Goal: Transaction & Acquisition: Download file/media

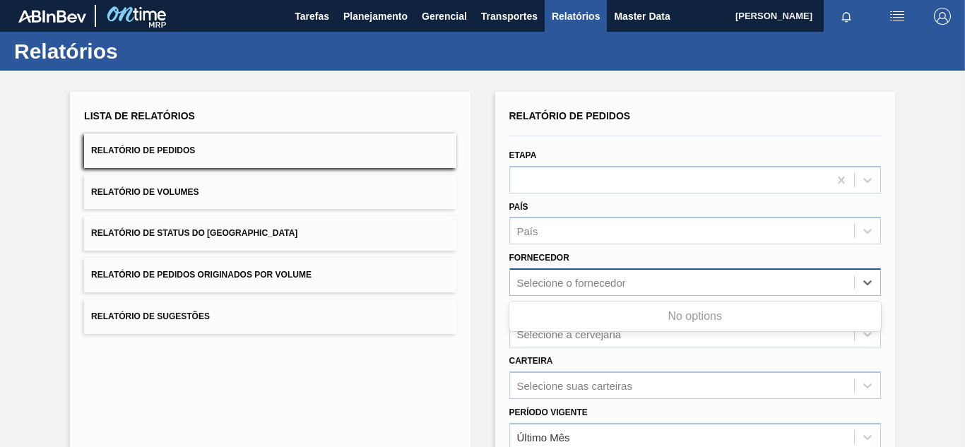
click at [542, 285] on div "Selecione o fornecedor" at bounding box center [571, 283] width 109 height 12
paste input "320622"
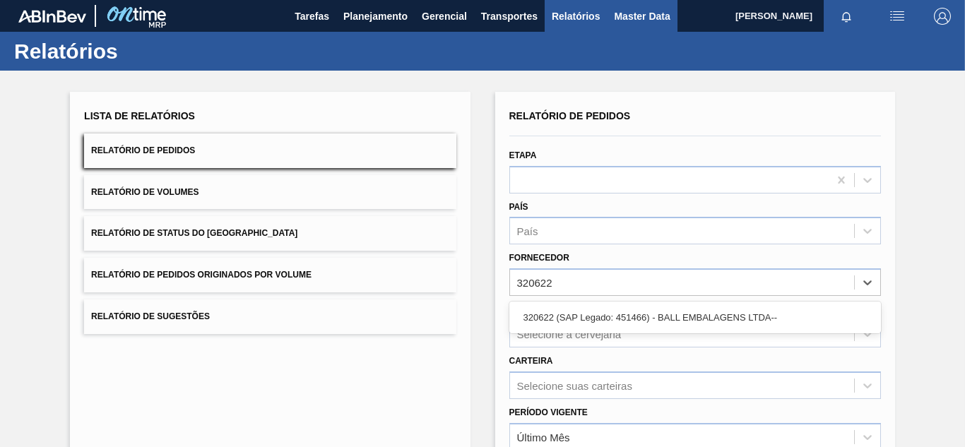
type input "320622"
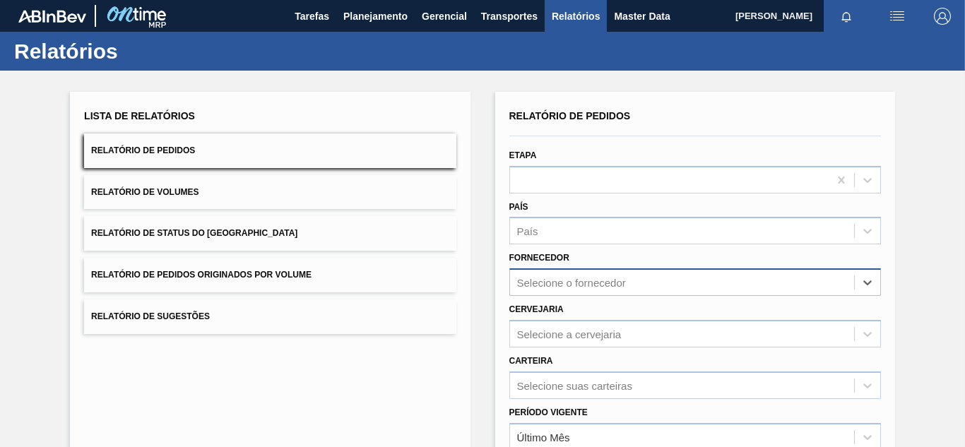
click at [567, 290] on div "Select is focused ,type to refine list, press Down to open the menu, press left…" at bounding box center [694, 282] width 371 height 28
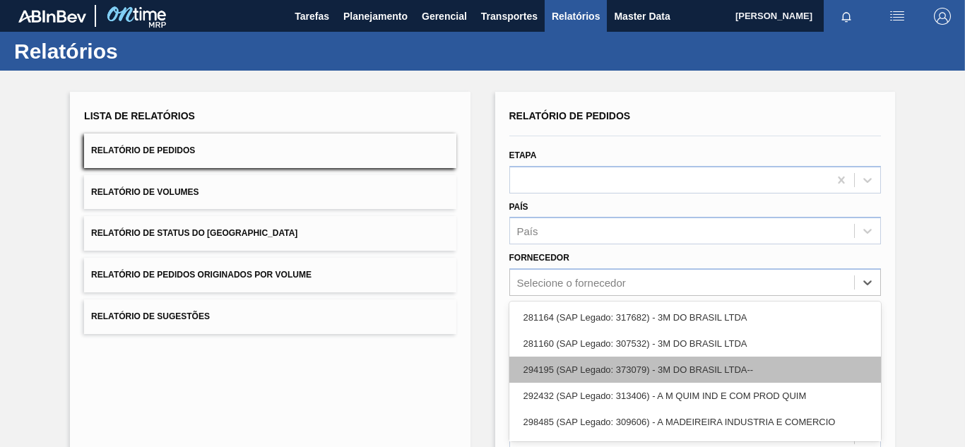
scroll to position [72, 0]
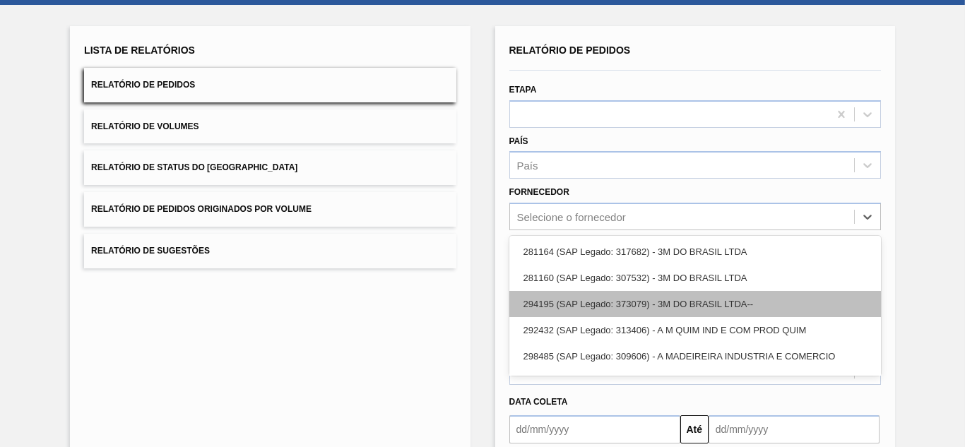
paste input "320622"
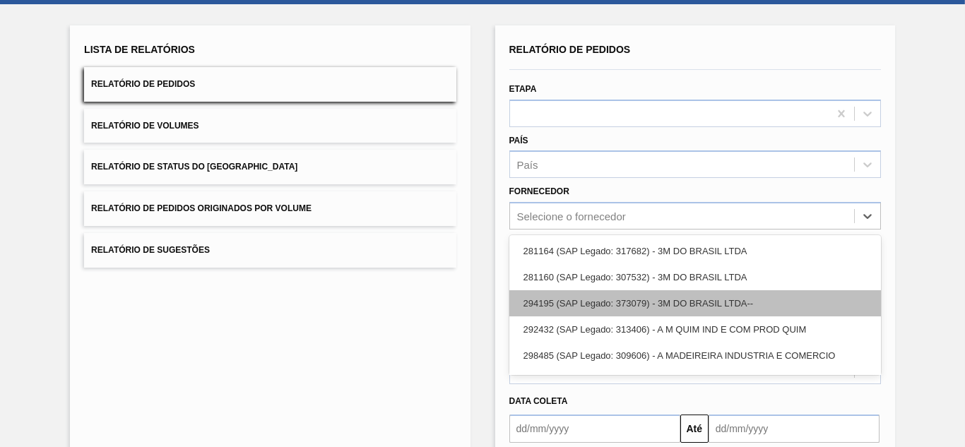
type input "320622"
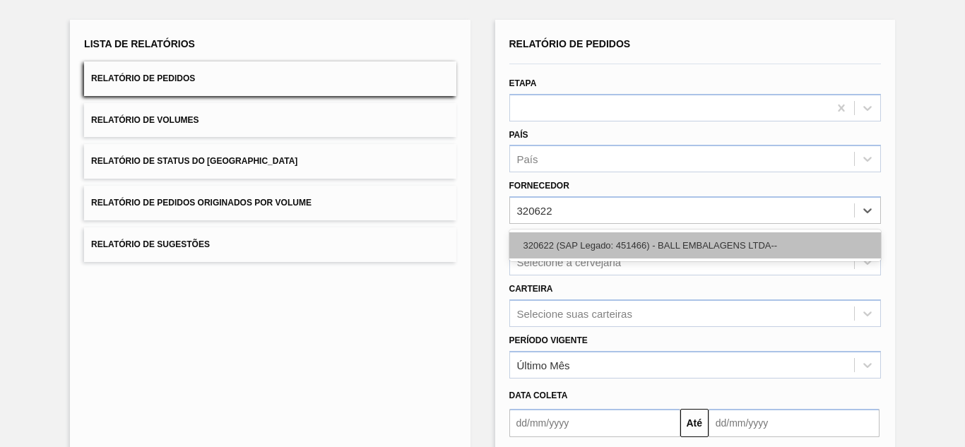
click at [559, 246] on div "320622 (SAP Legado: 451466) - BALL EMBALAGENS LTDA--" at bounding box center [694, 245] width 371 height 26
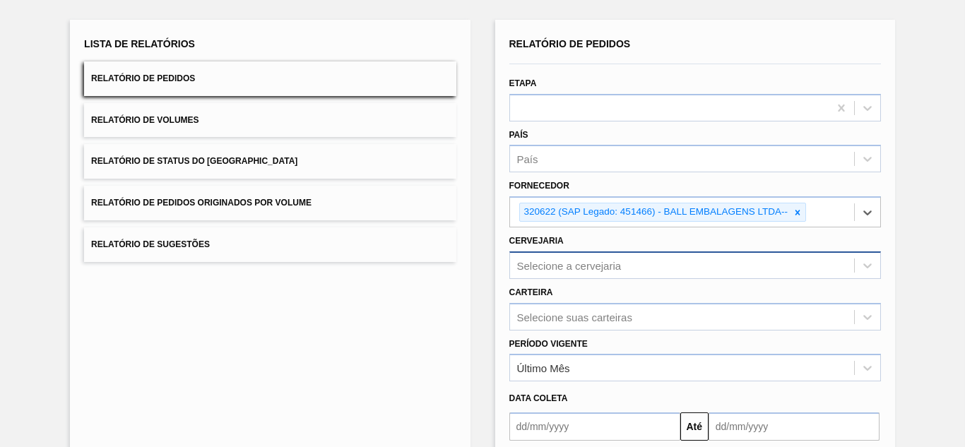
click at [544, 267] on div "Selecione a cervejaria" at bounding box center [694, 265] width 371 height 28
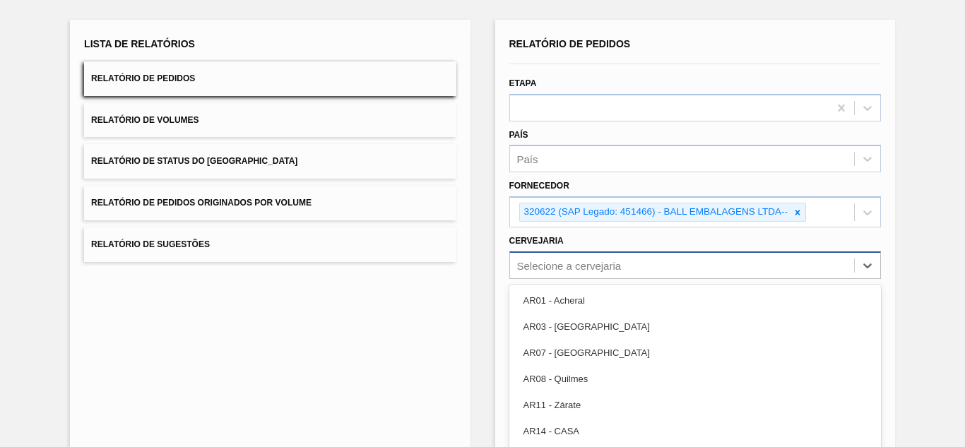
scroll to position [127, 0]
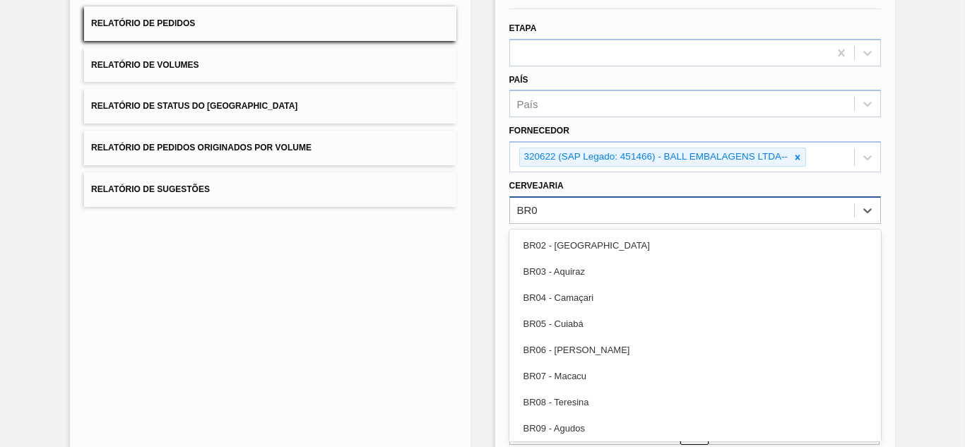
type input "BR02"
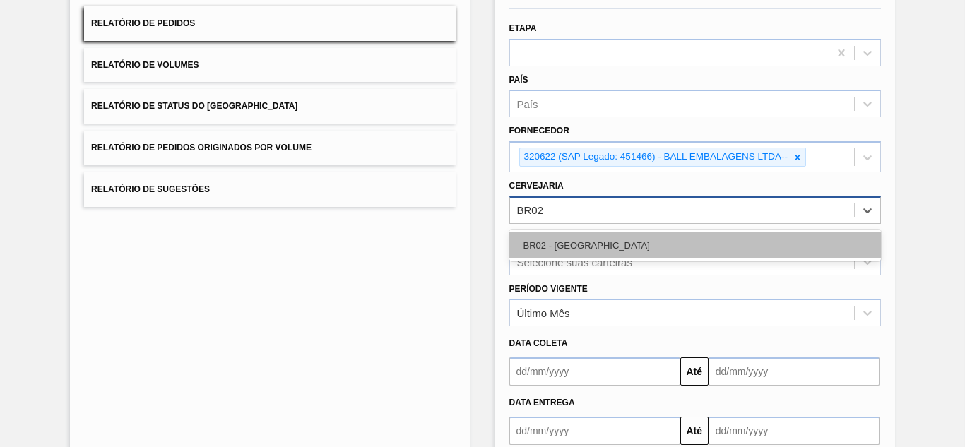
click at [575, 246] on div "BR02 - [GEOGRAPHIC_DATA]" at bounding box center [694, 245] width 371 height 26
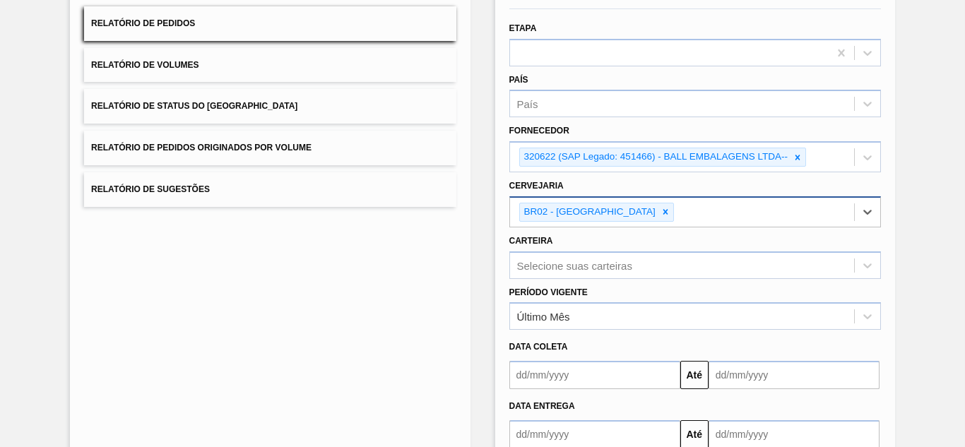
scroll to position [214, 0]
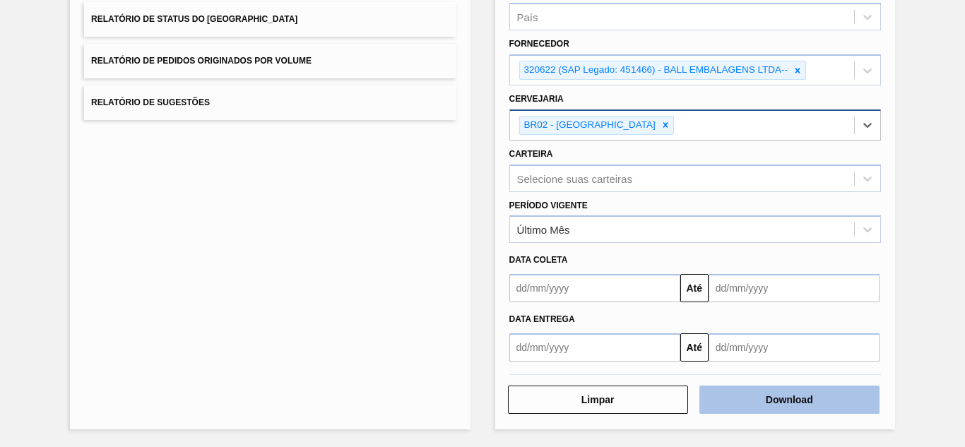
click at [809, 394] on button "Download" at bounding box center [789, 400] width 180 height 28
click at [756, 398] on button "Download" at bounding box center [789, 400] width 180 height 28
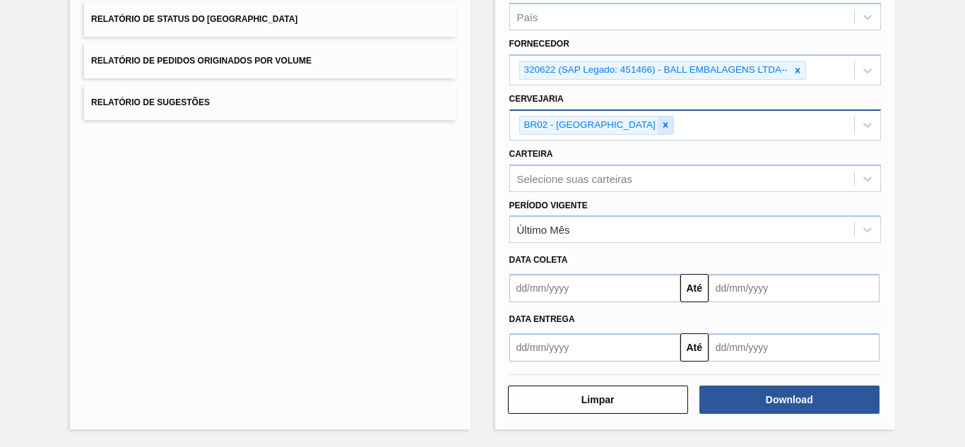
click at [660, 130] on icon at bounding box center [665, 125] width 10 height 10
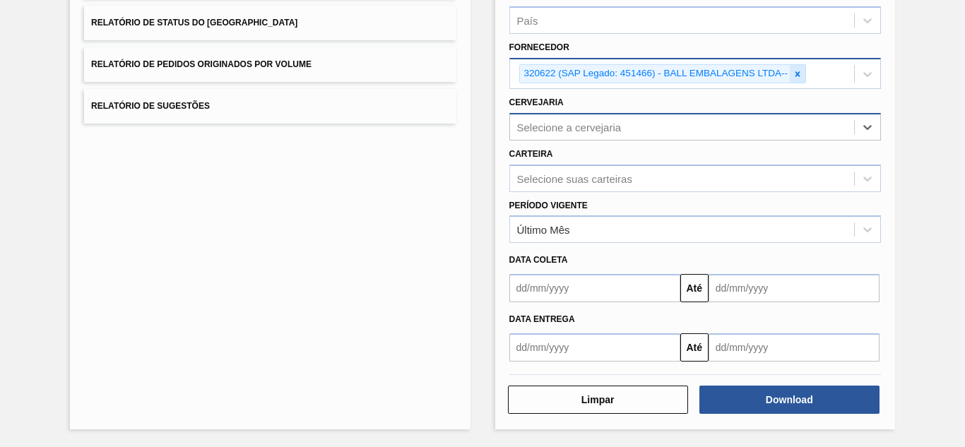
click at [800, 75] on icon at bounding box center [797, 74] width 10 height 10
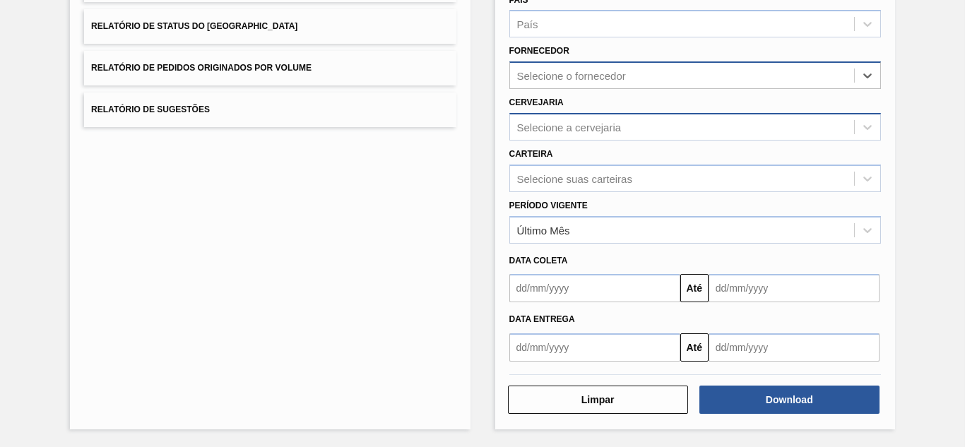
paste input "289877"
type input "289877"
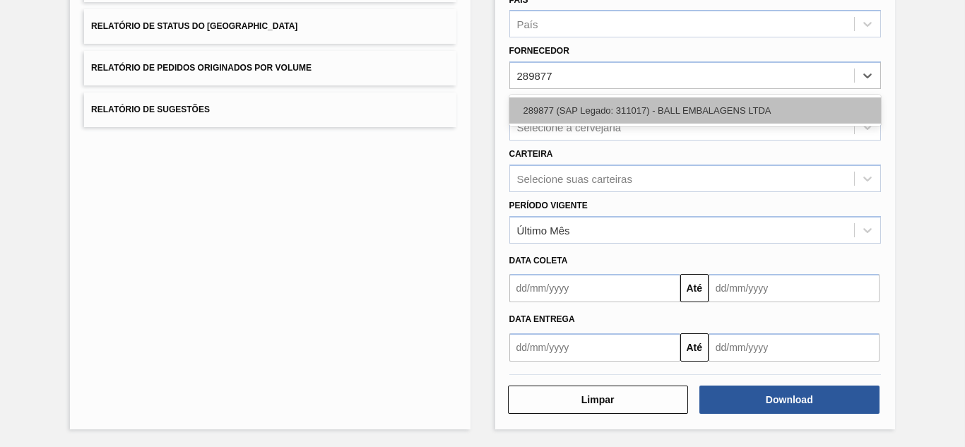
click at [559, 112] on div "289877 (SAP Legado: 311017) - BALL EMBALAGENS LTDA" at bounding box center [694, 110] width 371 height 26
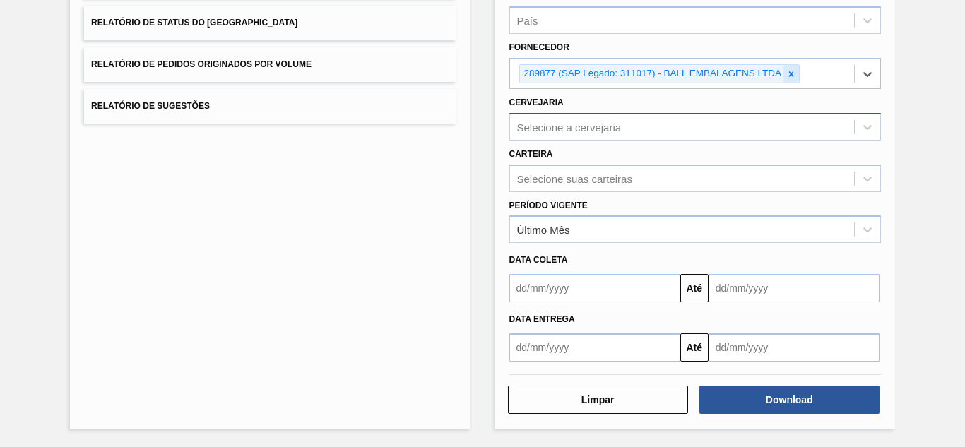
click at [790, 76] on icon at bounding box center [791, 73] width 5 height 5
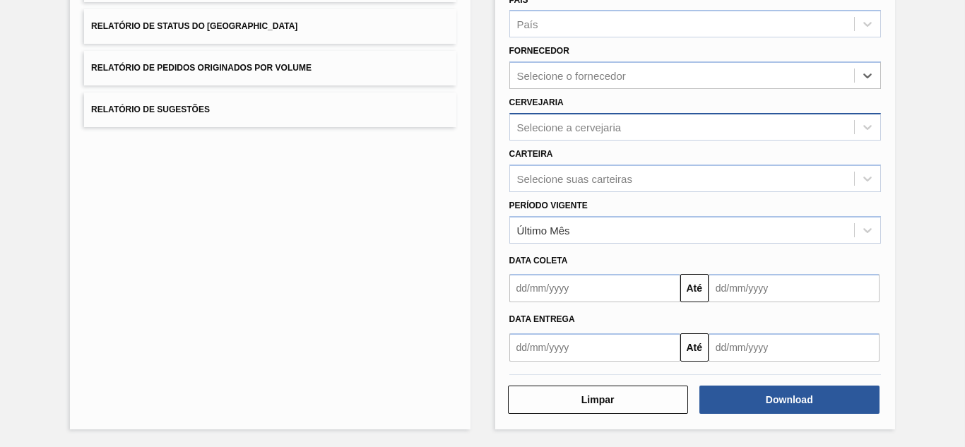
paste input "289877"
type input "289877"
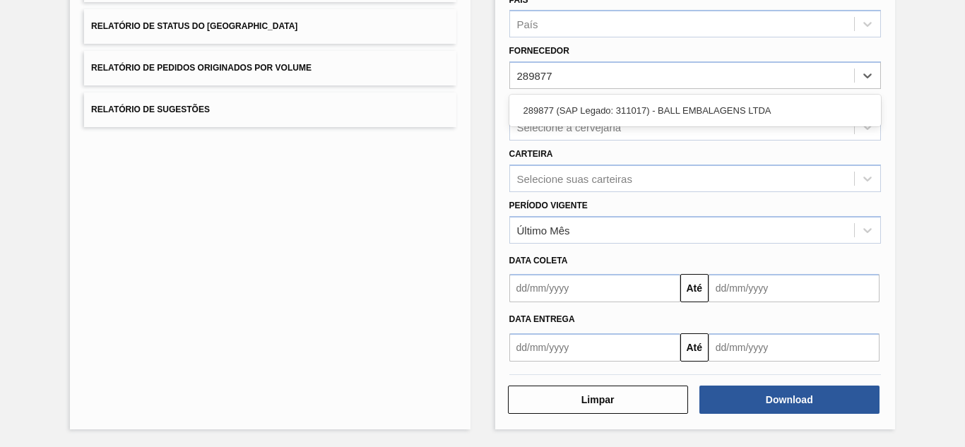
drag, startPoint x: 605, startPoint y: 106, endPoint x: 597, endPoint y: 121, distance: 17.1
click at [604, 106] on div "289877 (SAP Legado: 311017) - BALL EMBALAGENS LTDA" at bounding box center [694, 110] width 371 height 26
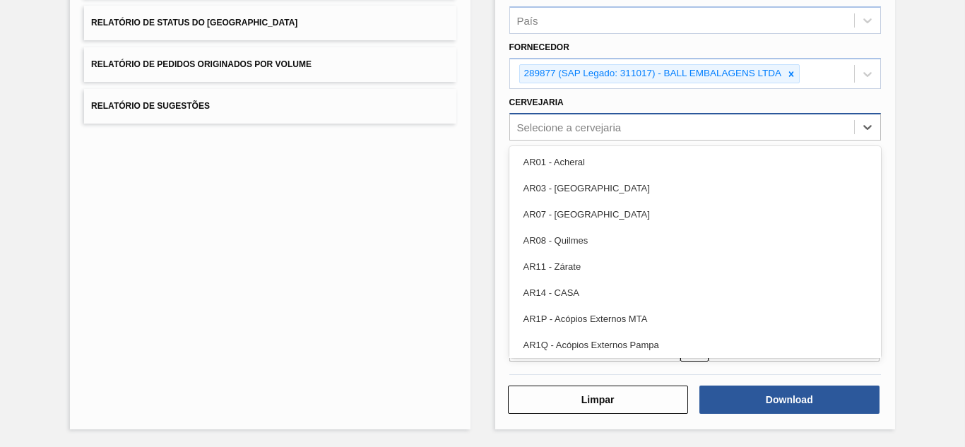
click at [575, 126] on div "Selecione a cervejaria" at bounding box center [569, 127] width 105 height 12
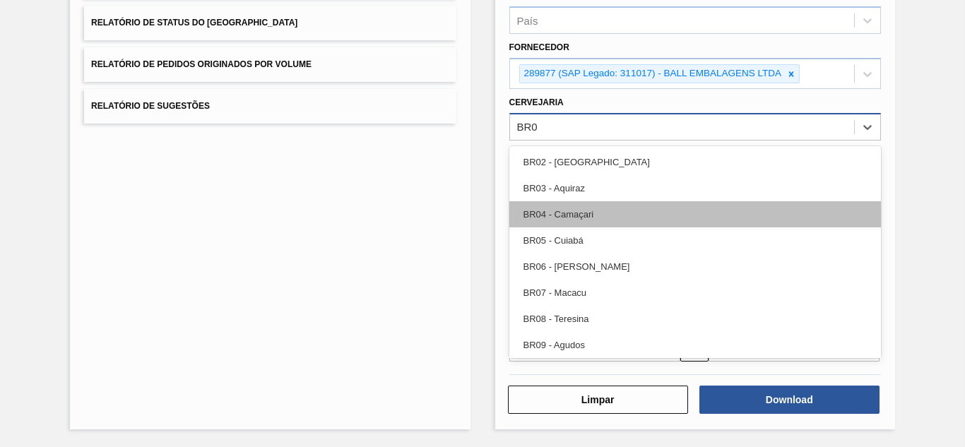
type input "BR07"
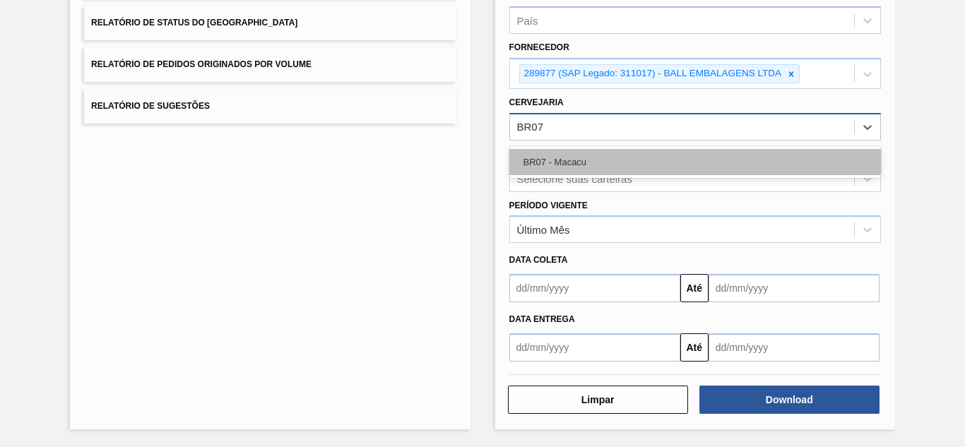
click at [573, 169] on div "BR07 - Macacu" at bounding box center [694, 162] width 371 height 26
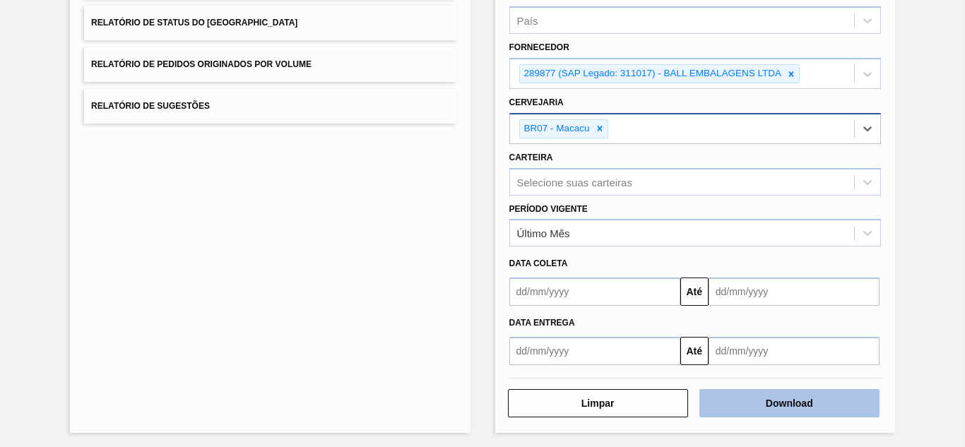
click at [771, 403] on button "Download" at bounding box center [789, 403] width 180 height 28
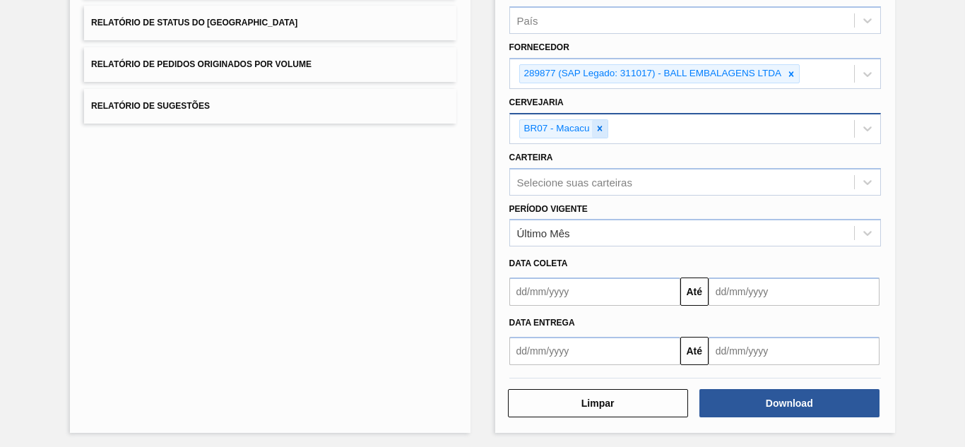
click at [597, 129] on icon at bounding box center [599, 128] width 5 height 5
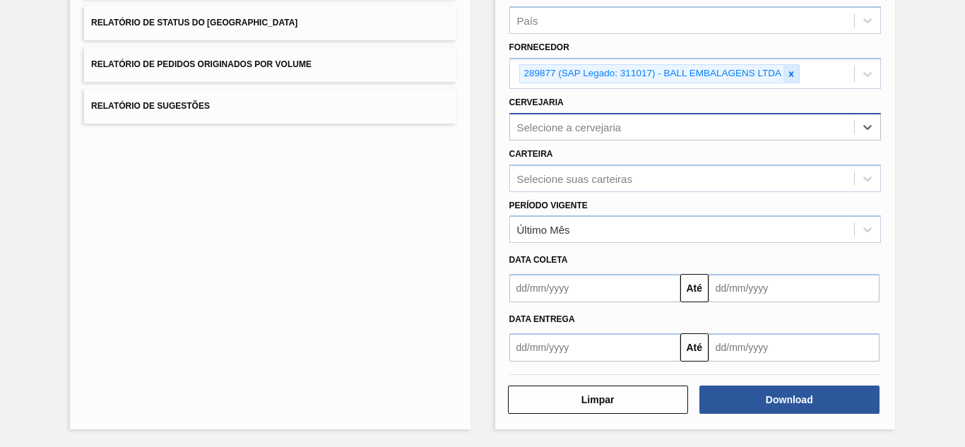
click at [789, 73] on icon at bounding box center [791, 73] width 5 height 5
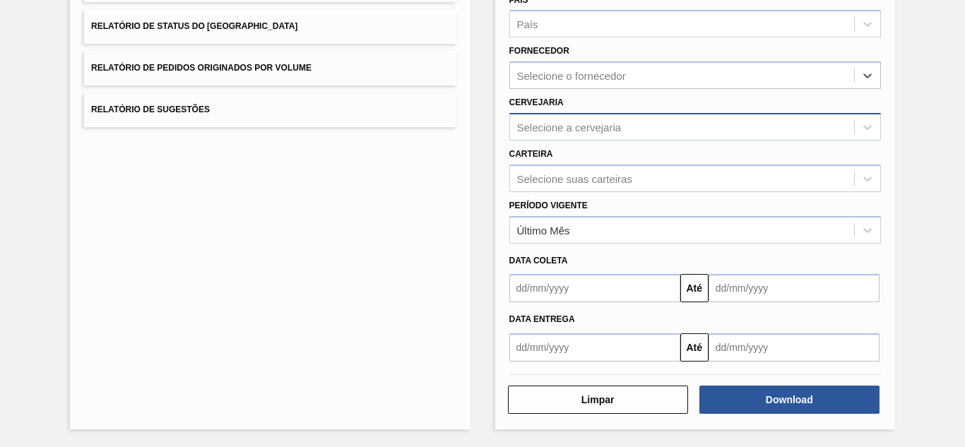
paste input "280268"
type input "280268"
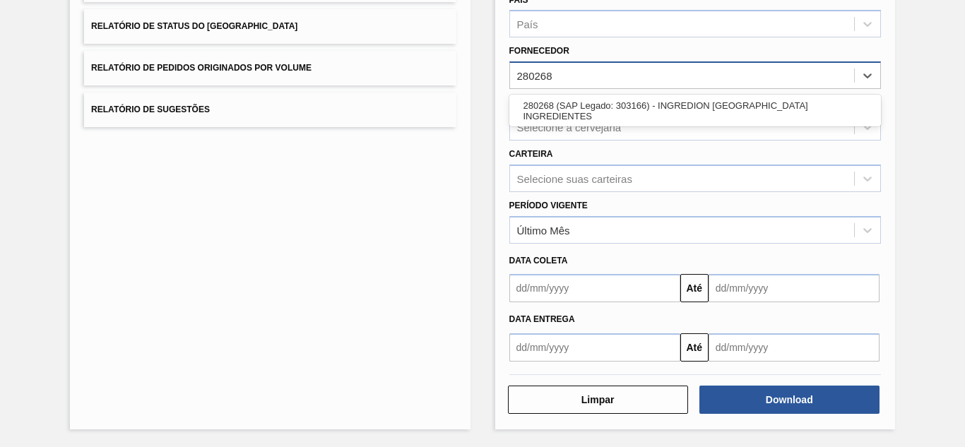
drag, startPoint x: 556, startPoint y: 107, endPoint x: 558, endPoint y: 93, distance: 13.6
click at [556, 107] on div "280268 (SAP Legado: 303166) - INGREDION [GEOGRAPHIC_DATA] INGREDIENTES" at bounding box center [694, 110] width 371 height 26
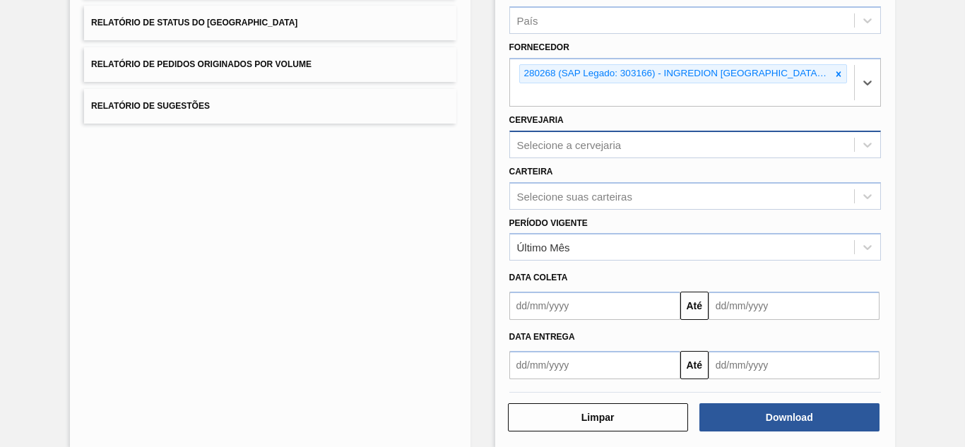
click at [554, 142] on div "Selecione a cervejaria" at bounding box center [569, 144] width 105 height 12
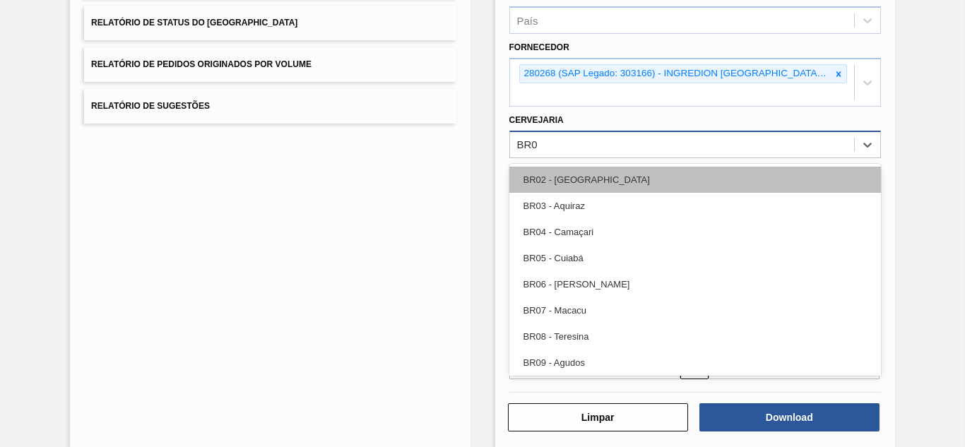
type input "BR04"
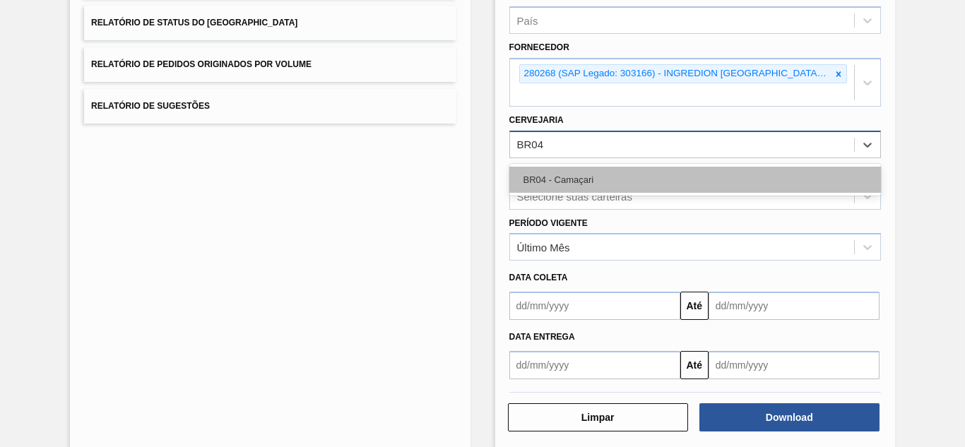
click at [615, 188] on div "BR04 - Camaçari" at bounding box center [694, 180] width 371 height 26
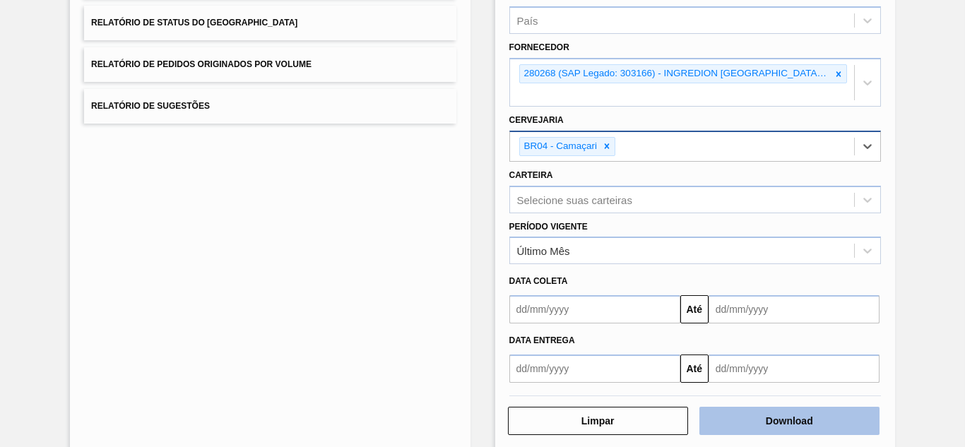
click at [766, 421] on button "Download" at bounding box center [789, 421] width 180 height 28
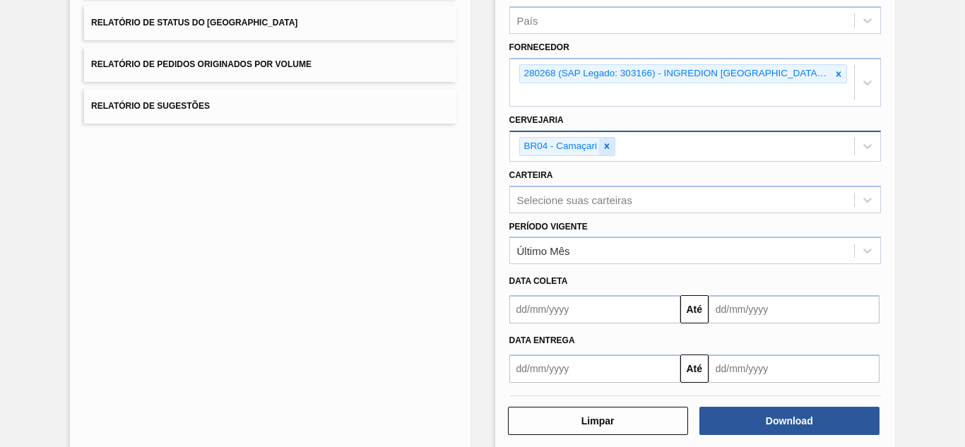
click at [607, 143] on icon at bounding box center [607, 146] width 10 height 10
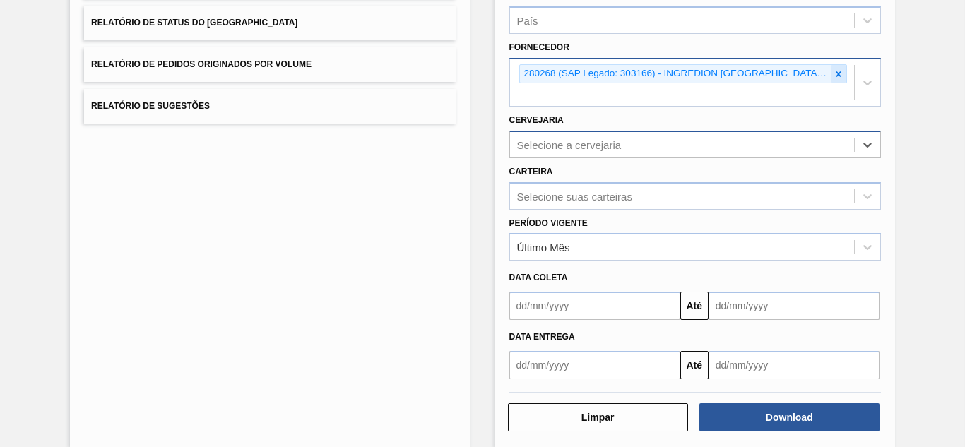
click at [833, 70] on icon at bounding box center [838, 74] width 10 height 10
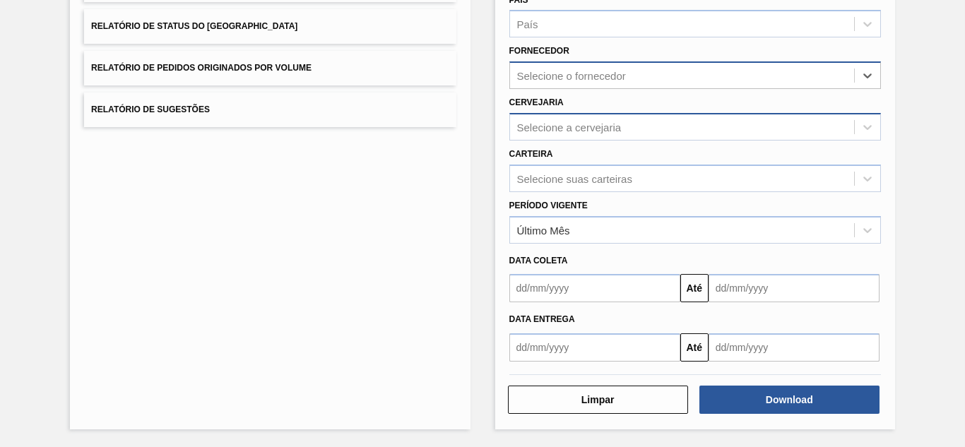
paste input "320622"
type input "320622"
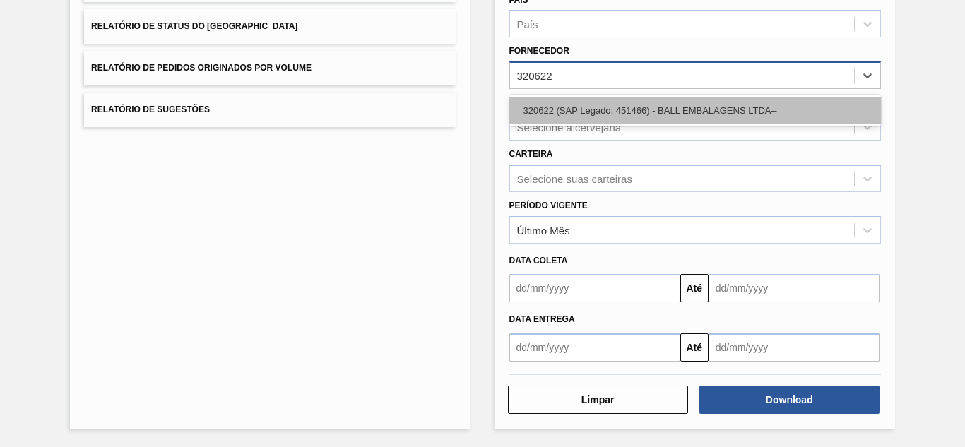
click at [606, 112] on div "320622 (SAP Legado: 451466) - BALL EMBALAGENS LTDA--" at bounding box center [694, 110] width 371 height 26
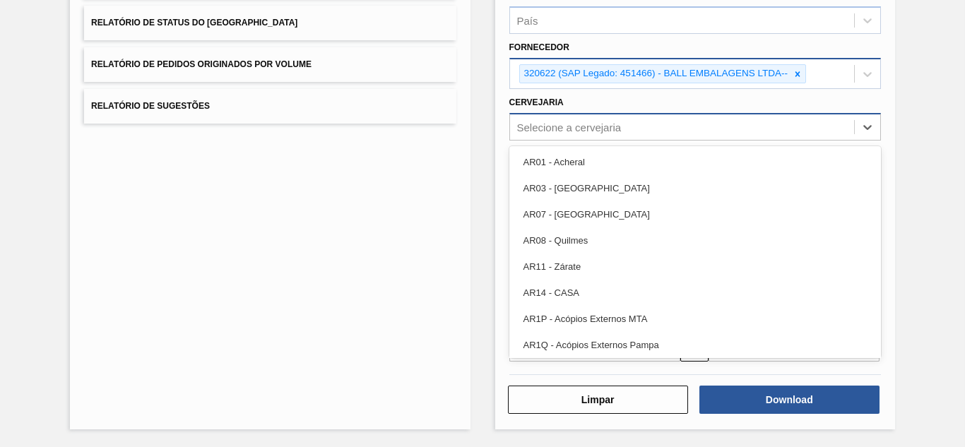
click at [554, 129] on div "Selecione a cervejaria" at bounding box center [569, 127] width 105 height 12
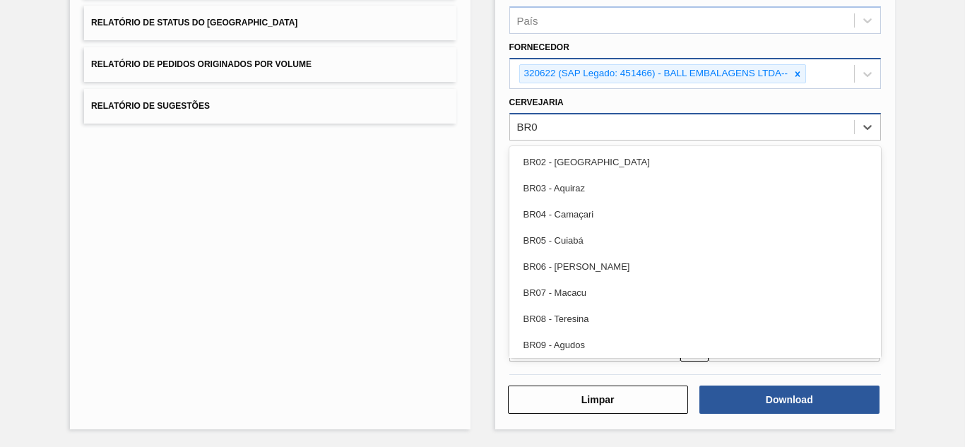
type input "BR02"
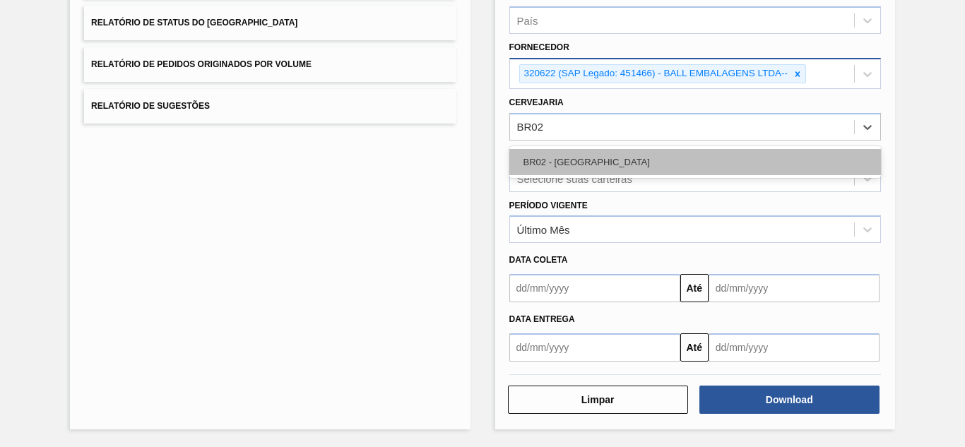
click at [559, 153] on div "BR02 - [GEOGRAPHIC_DATA]" at bounding box center [694, 162] width 371 height 26
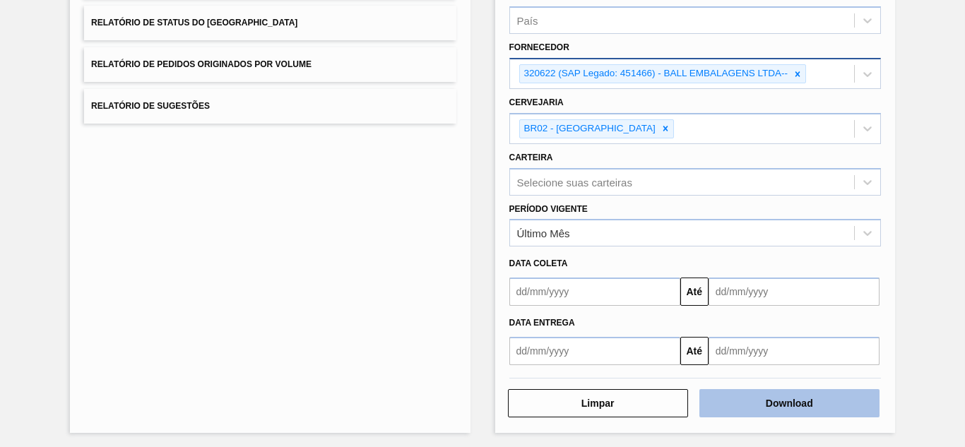
click at [780, 401] on button "Download" at bounding box center [789, 403] width 180 height 28
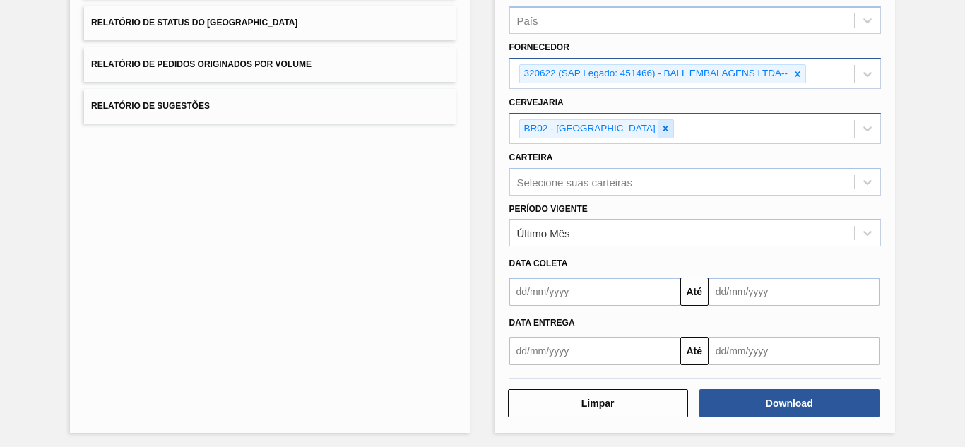
click at [660, 126] on icon at bounding box center [665, 129] width 10 height 10
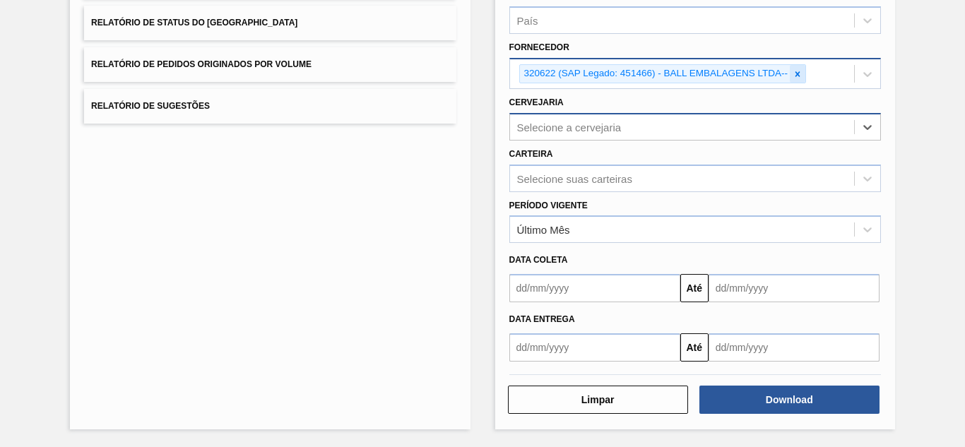
click at [800, 76] on icon at bounding box center [797, 74] width 10 height 10
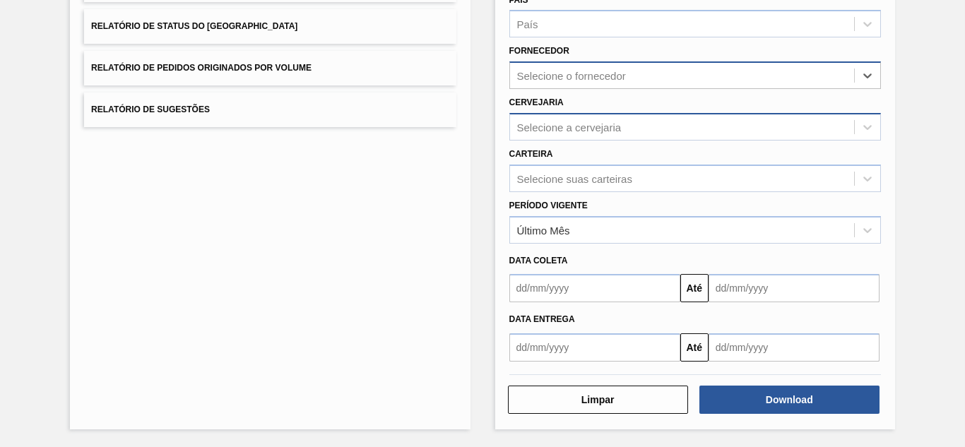
paste input "320622"
type input "320622"
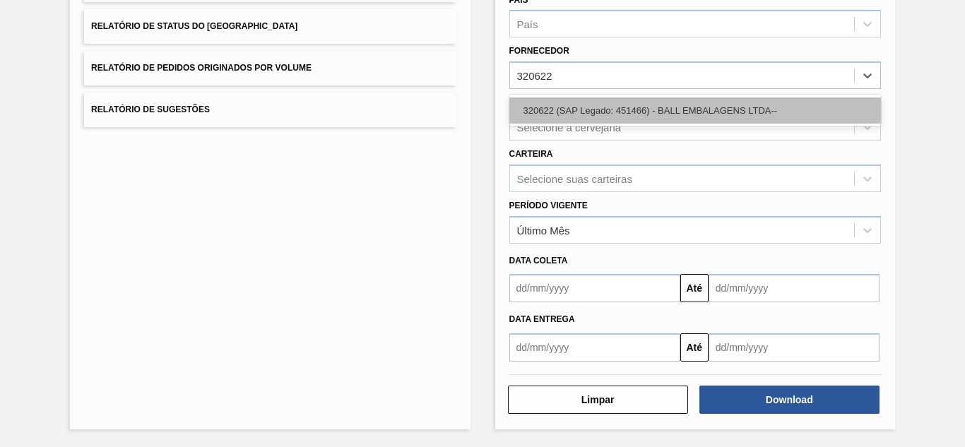
click at [563, 110] on div "320622 (SAP Legado: 451466) - BALL EMBALAGENS LTDA--" at bounding box center [694, 110] width 371 height 26
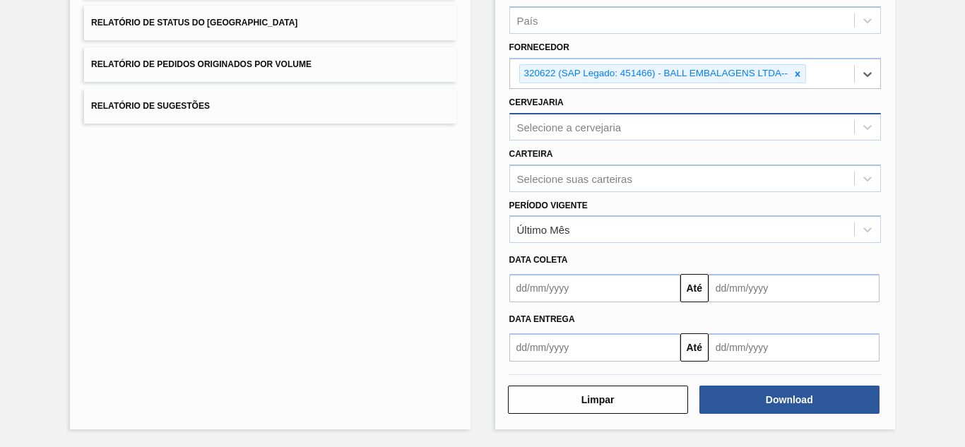
click at [558, 128] on div "Selecione a cervejaria" at bounding box center [569, 127] width 105 height 12
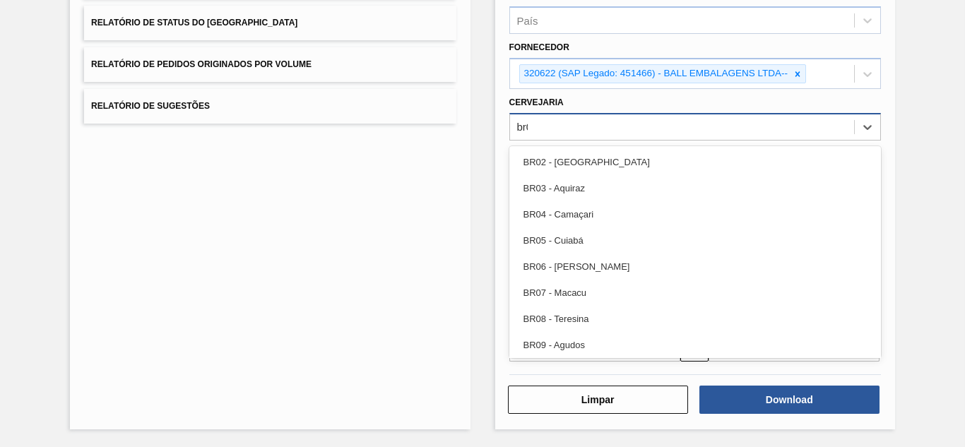
type input "br02"
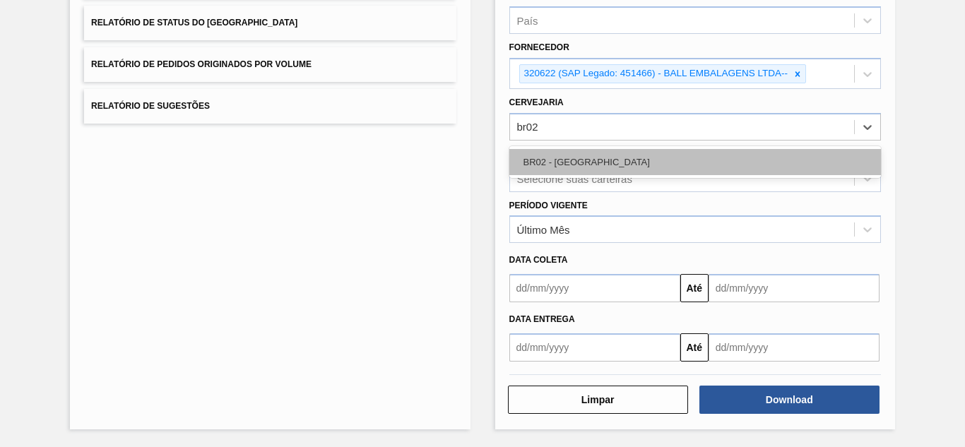
click at [577, 153] on div "BR02 - [GEOGRAPHIC_DATA]" at bounding box center [694, 162] width 371 height 26
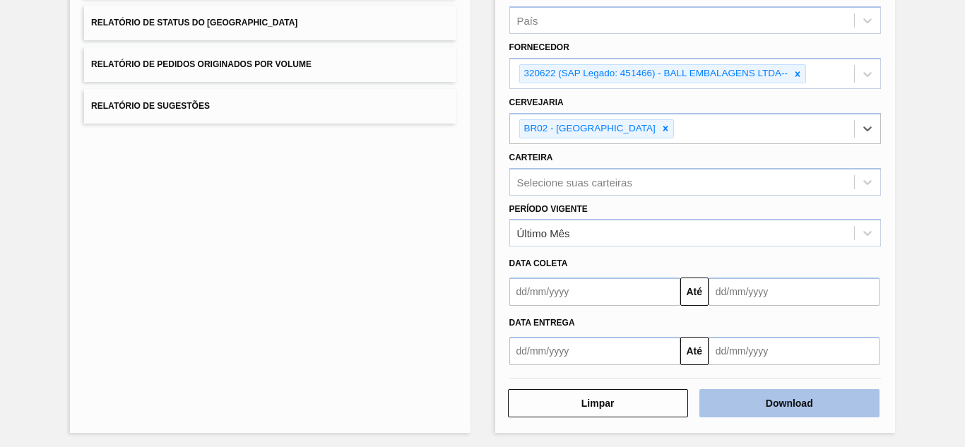
click at [760, 404] on button "Download" at bounding box center [789, 403] width 180 height 28
